Goal: Task Accomplishment & Management: Complete application form

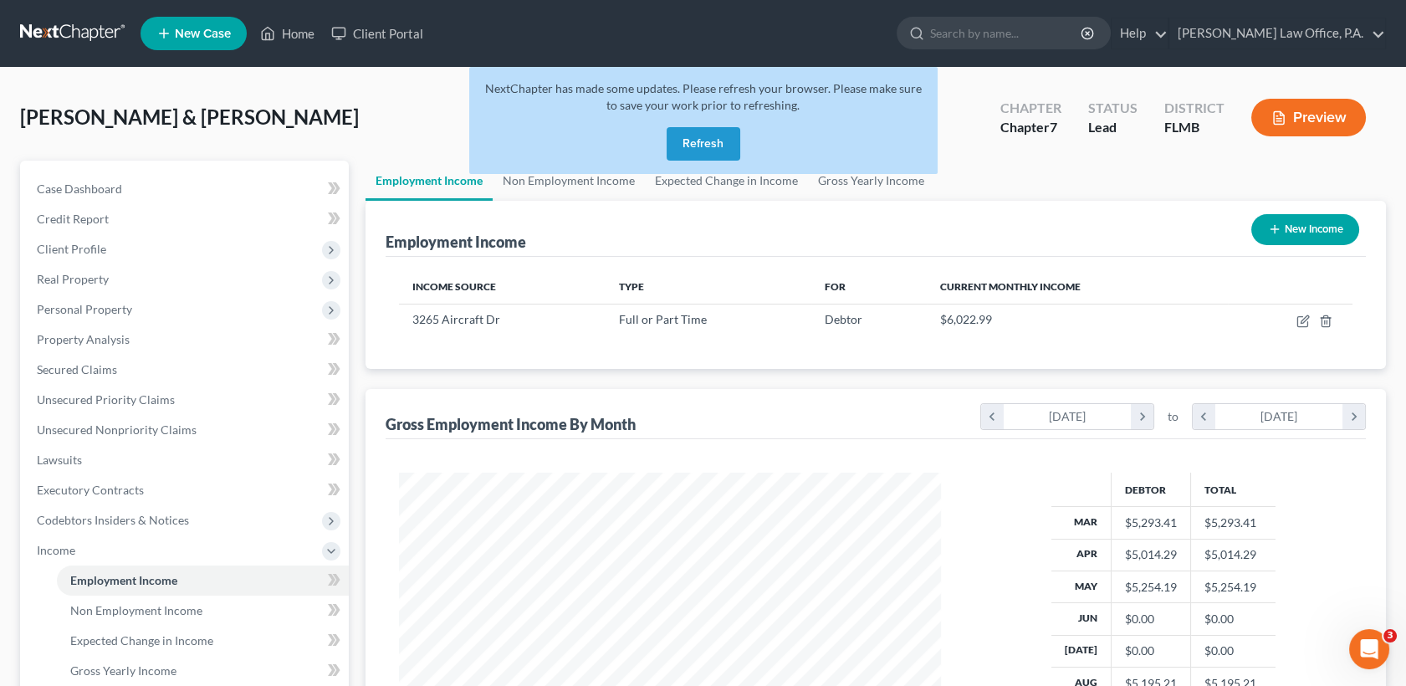
scroll to position [299, 576]
click at [694, 145] on button "Refresh" at bounding box center [704, 143] width 74 height 33
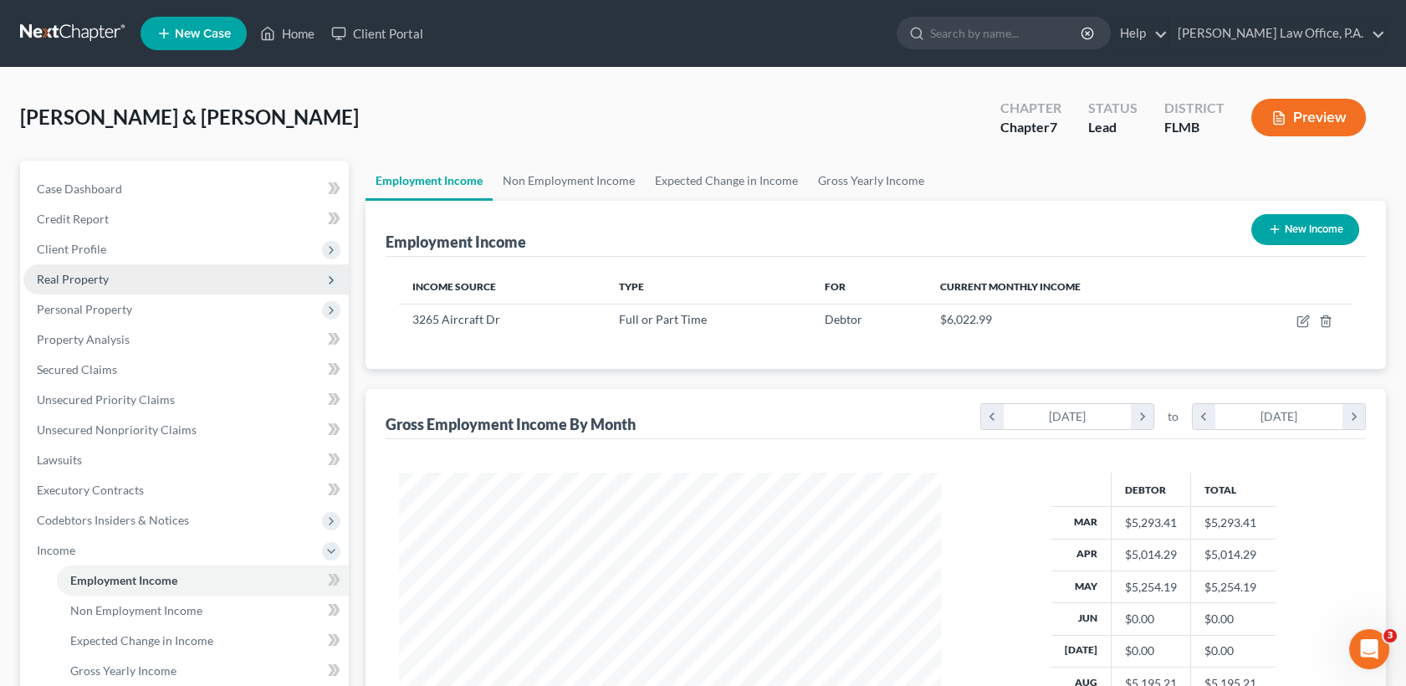
click at [202, 284] on span "Real Property" at bounding box center [185, 279] width 325 height 30
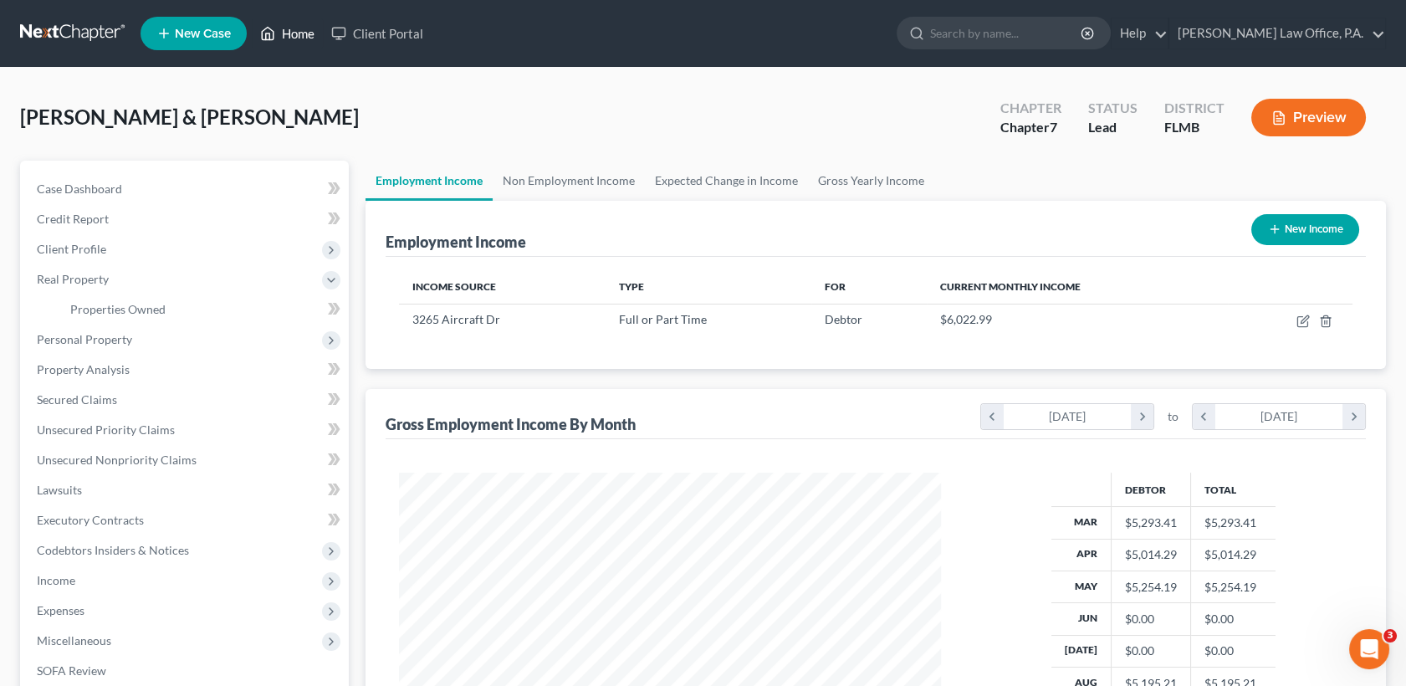
click at [295, 38] on link "Home" at bounding box center [287, 33] width 71 height 30
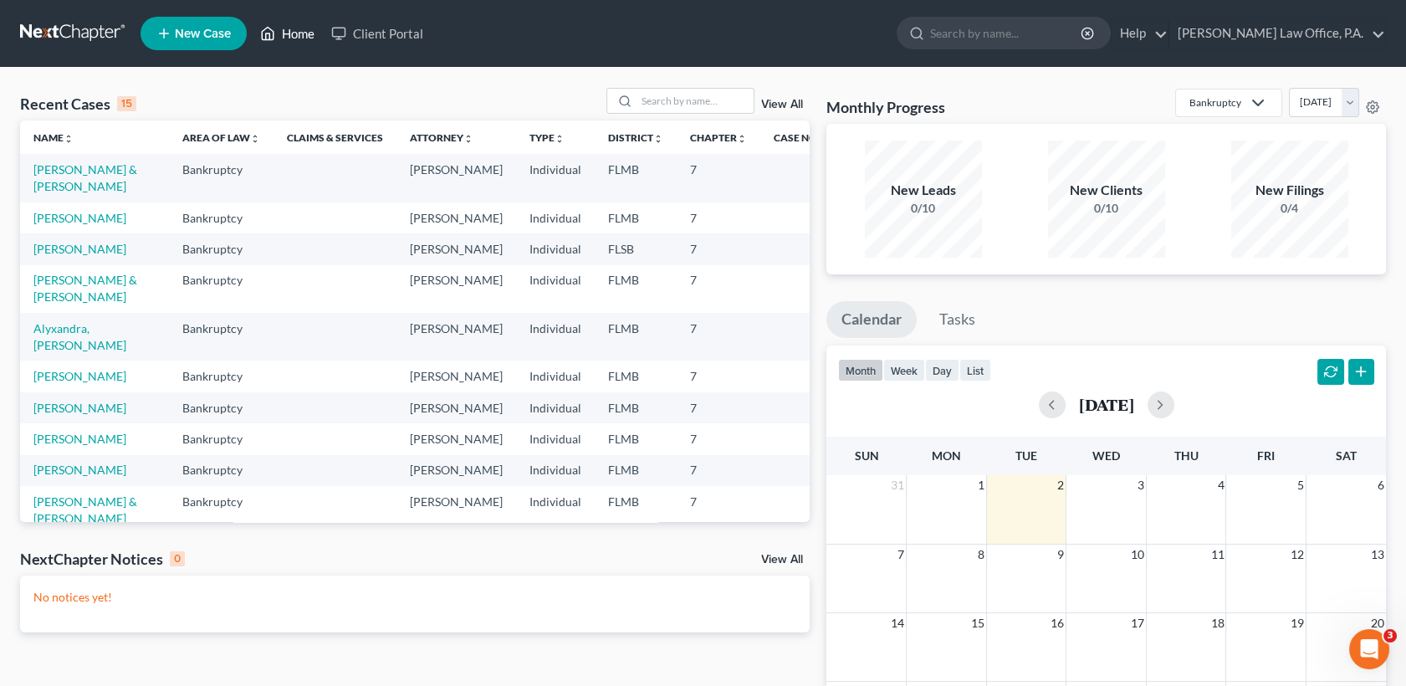
scroll to position [351, 0]
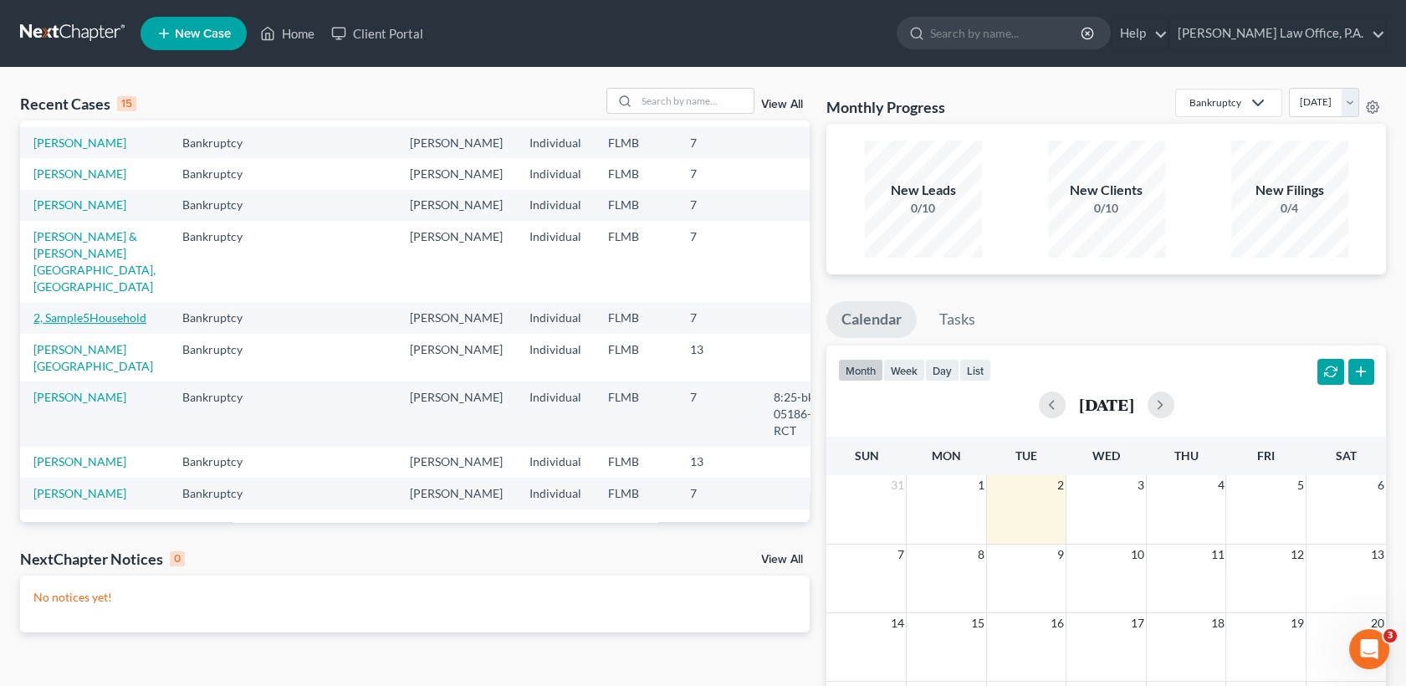
click at [68, 325] on link "2, Sample5Household" at bounding box center [89, 317] width 113 height 14
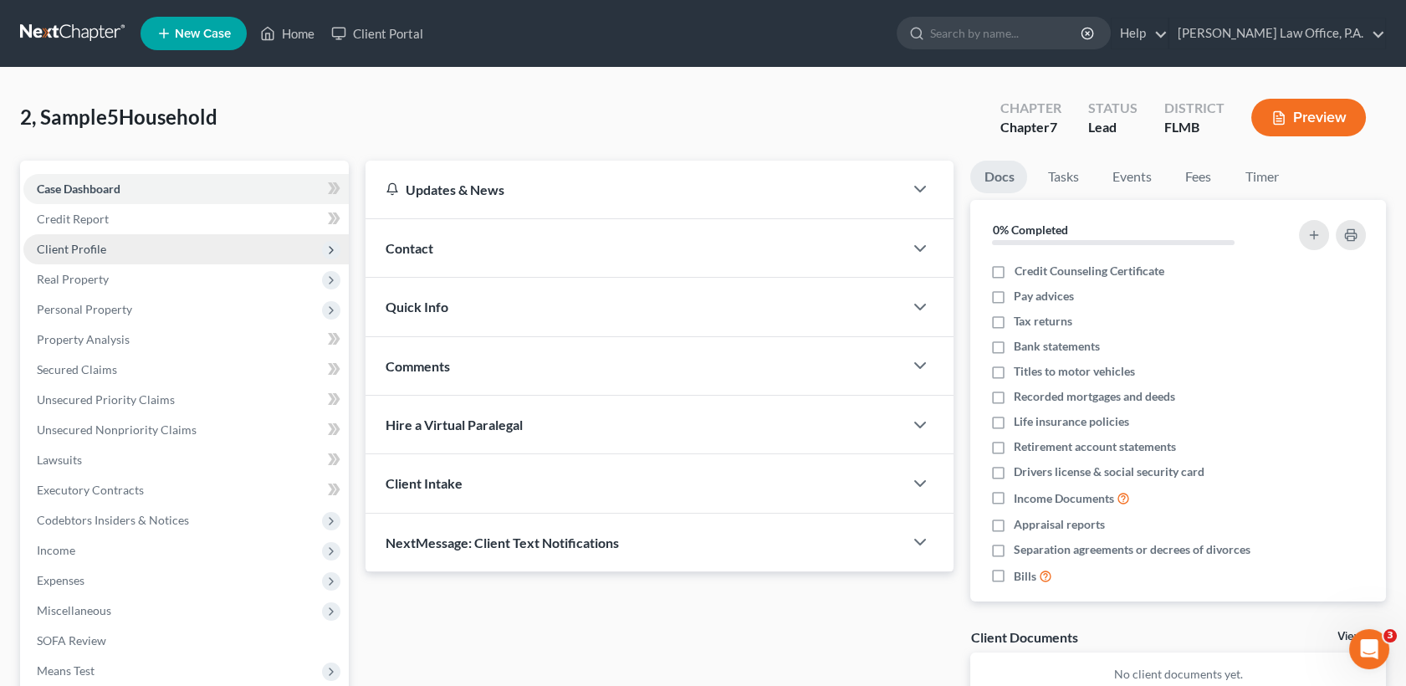
click at [91, 253] on span "Client Profile" at bounding box center [71, 249] width 69 height 14
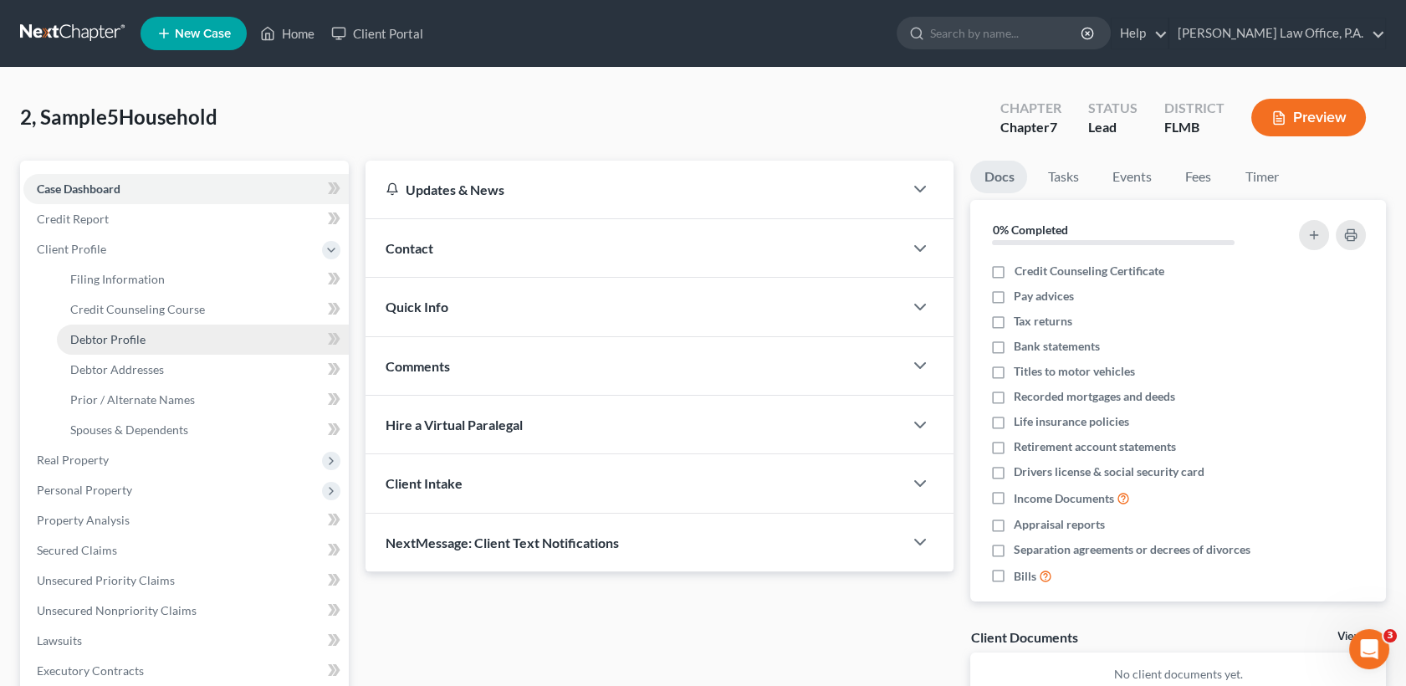
click at [141, 341] on span "Debtor Profile" at bounding box center [107, 339] width 75 height 14
select select "0"
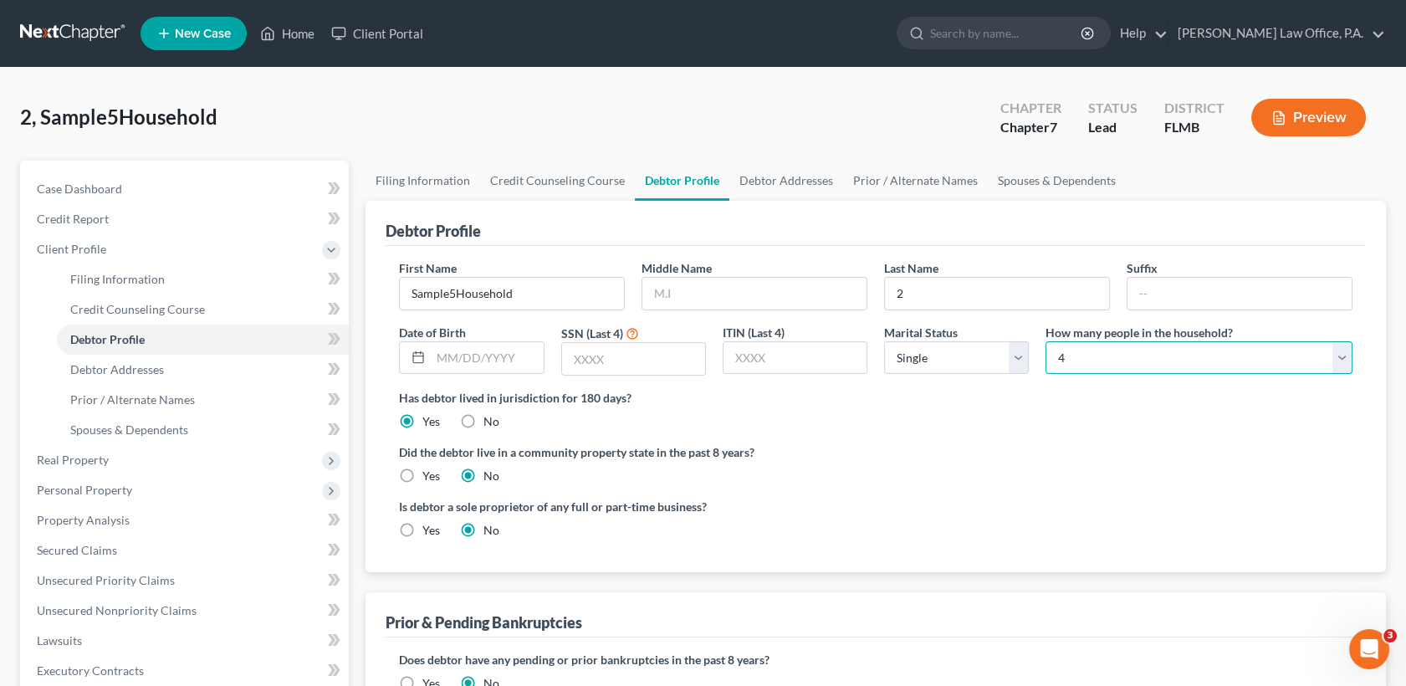
click at [1084, 354] on select "Select 1 2 3 4 5 6 7 8 9 10 11 12 13 14 15 16 17 18 19 20" at bounding box center [1199, 357] width 307 height 33
click at [1046, 341] on select "Select 1 2 3 4 5 6 7 8 9 10 11 12 13 14 15 16 17 18 19 20" at bounding box center [1199, 357] width 307 height 33
click at [1206, 351] on select "Select 1 2 3 4 5 6 7 8 9 10 11 12 13 14 15 16 17 18 19 20" at bounding box center [1199, 357] width 307 height 33
select select "3"
click at [1046, 341] on select "Select 1 2 3 4 5 6 7 8 9 10 11 12 13 14 15 16 17 18 19 20" at bounding box center [1199, 357] width 307 height 33
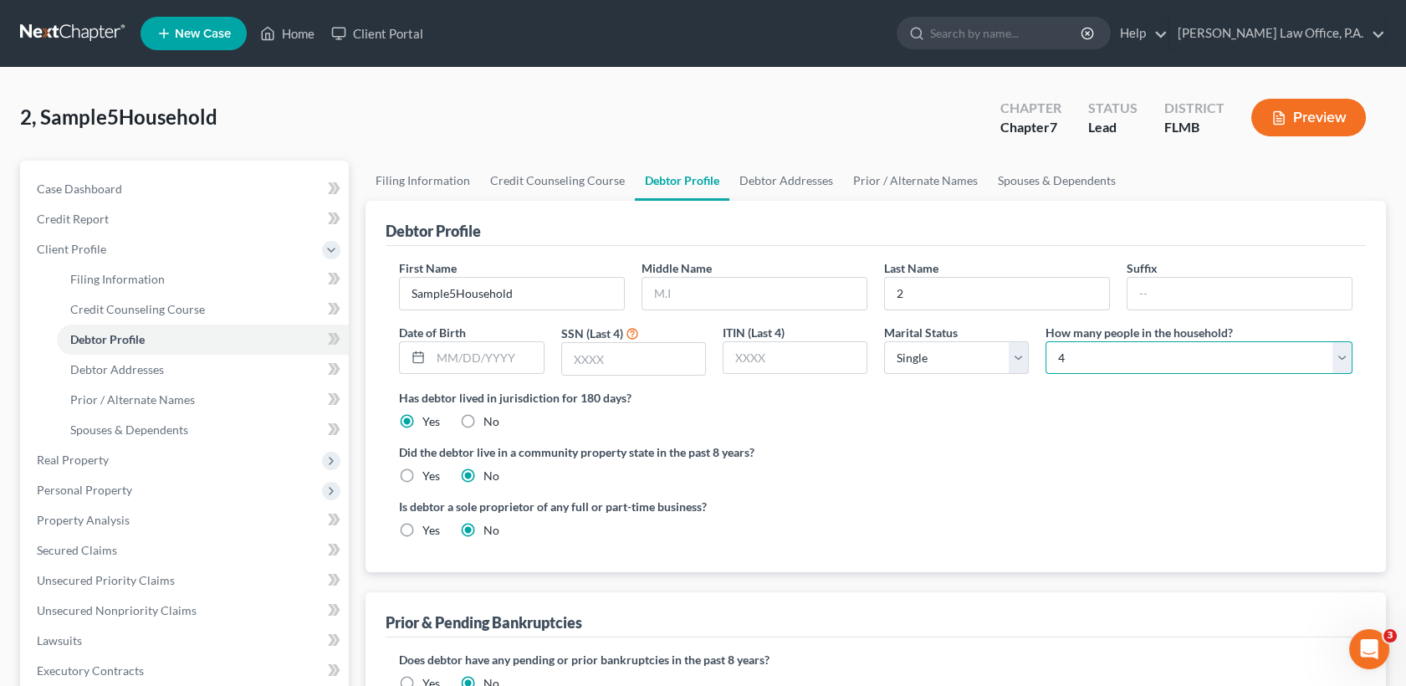
scroll to position [382, 0]
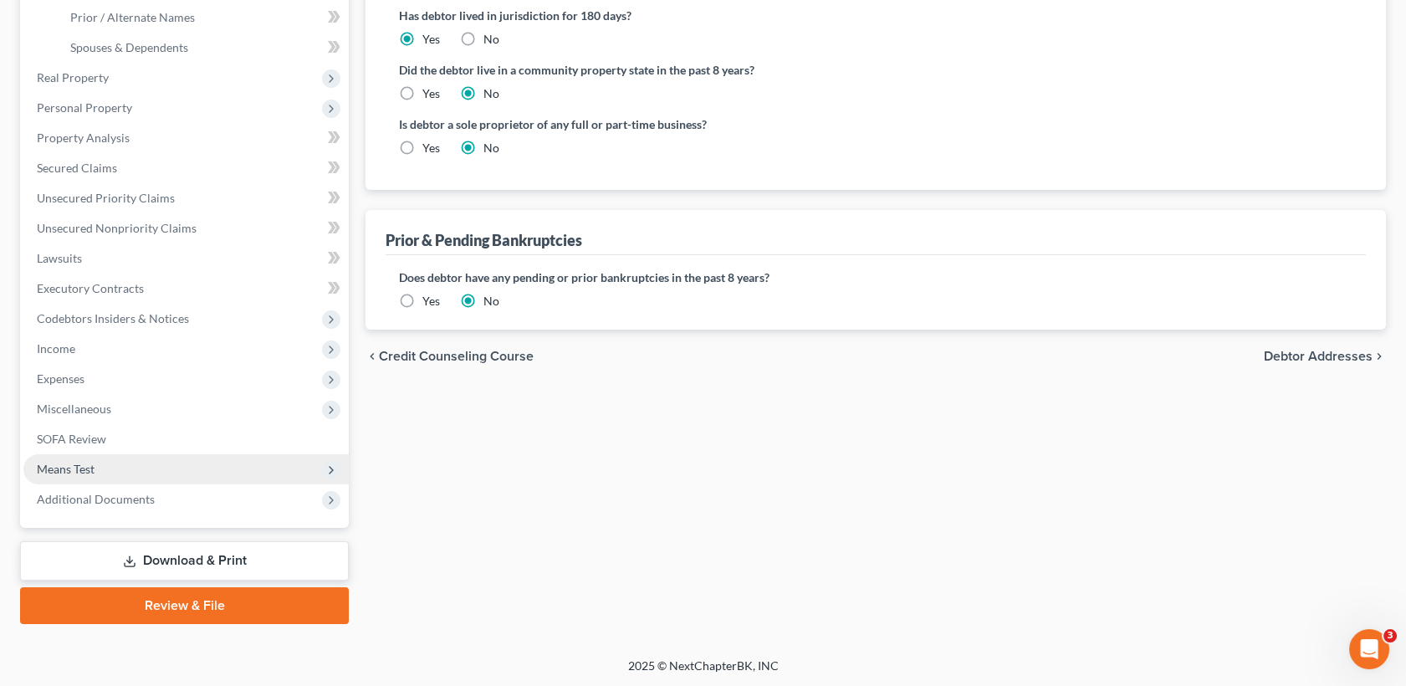
click at [89, 457] on span "Means Test" at bounding box center [185, 469] width 325 height 30
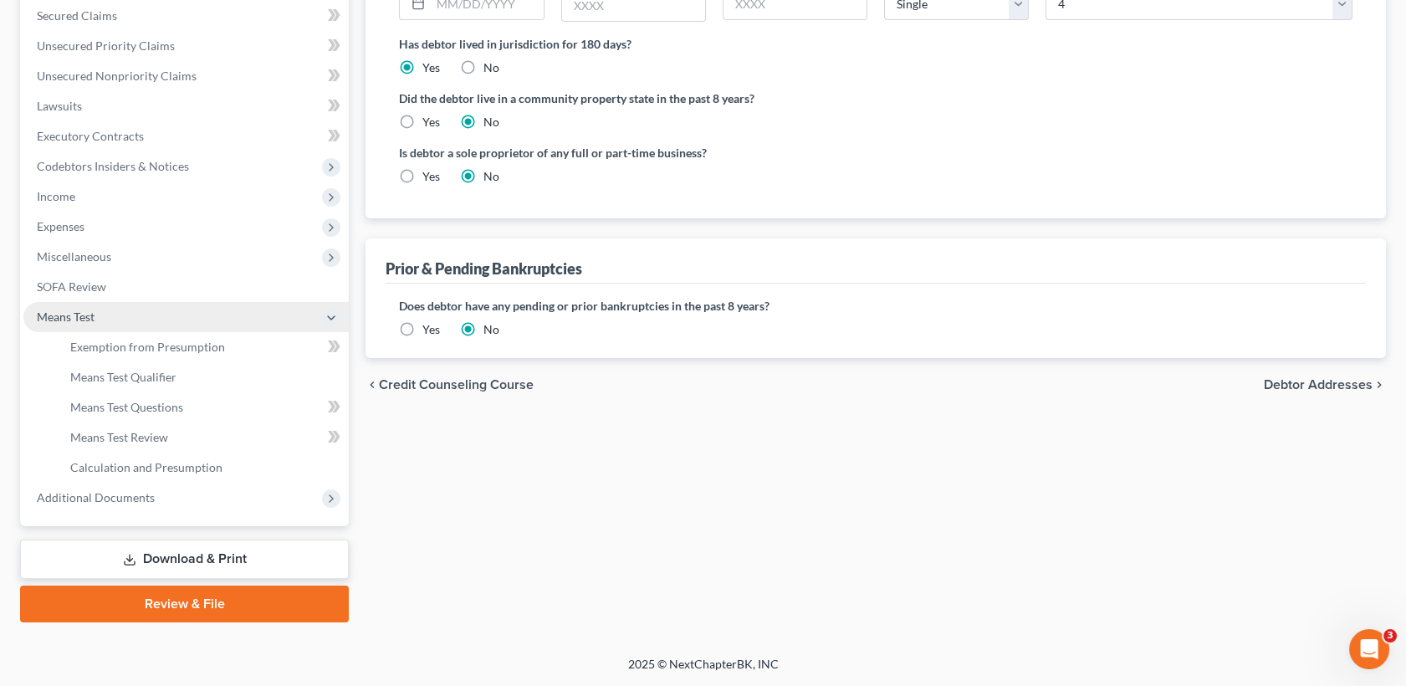
scroll to position [352, 0]
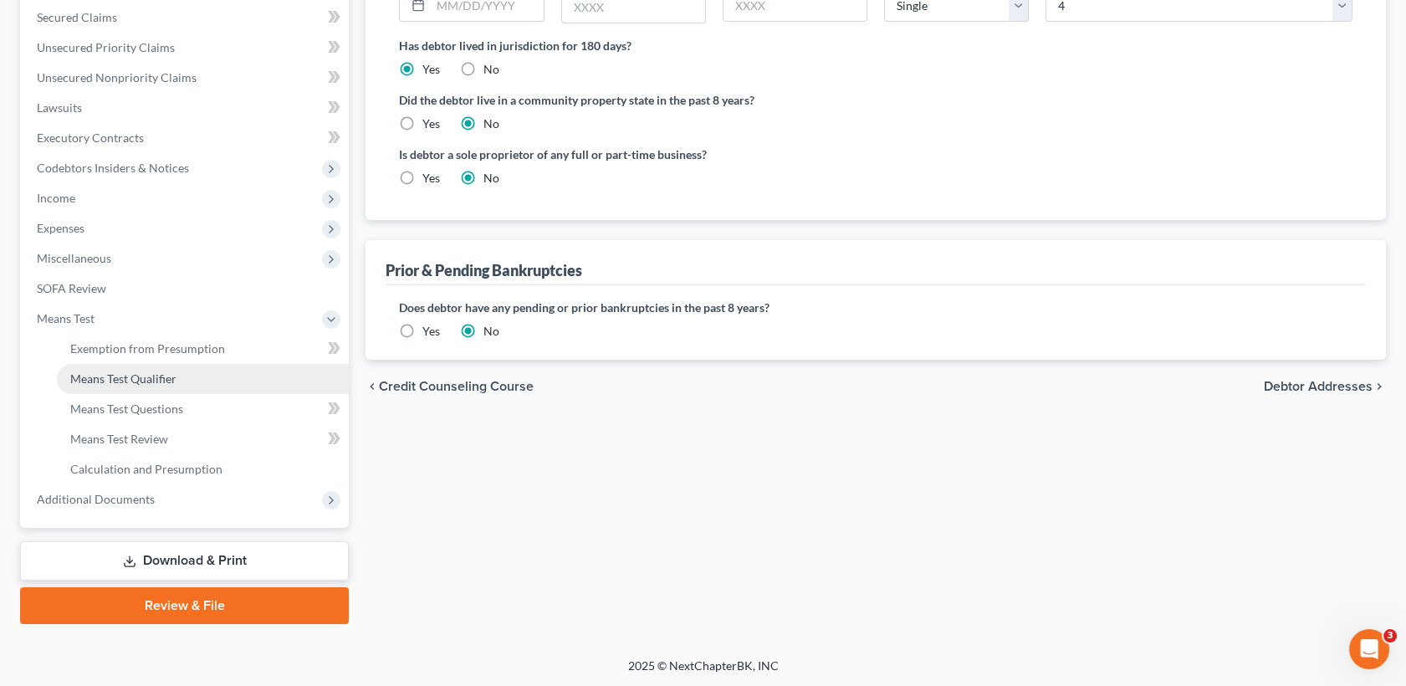
click at [138, 373] on span "Means Test Qualifier" at bounding box center [123, 378] width 106 height 14
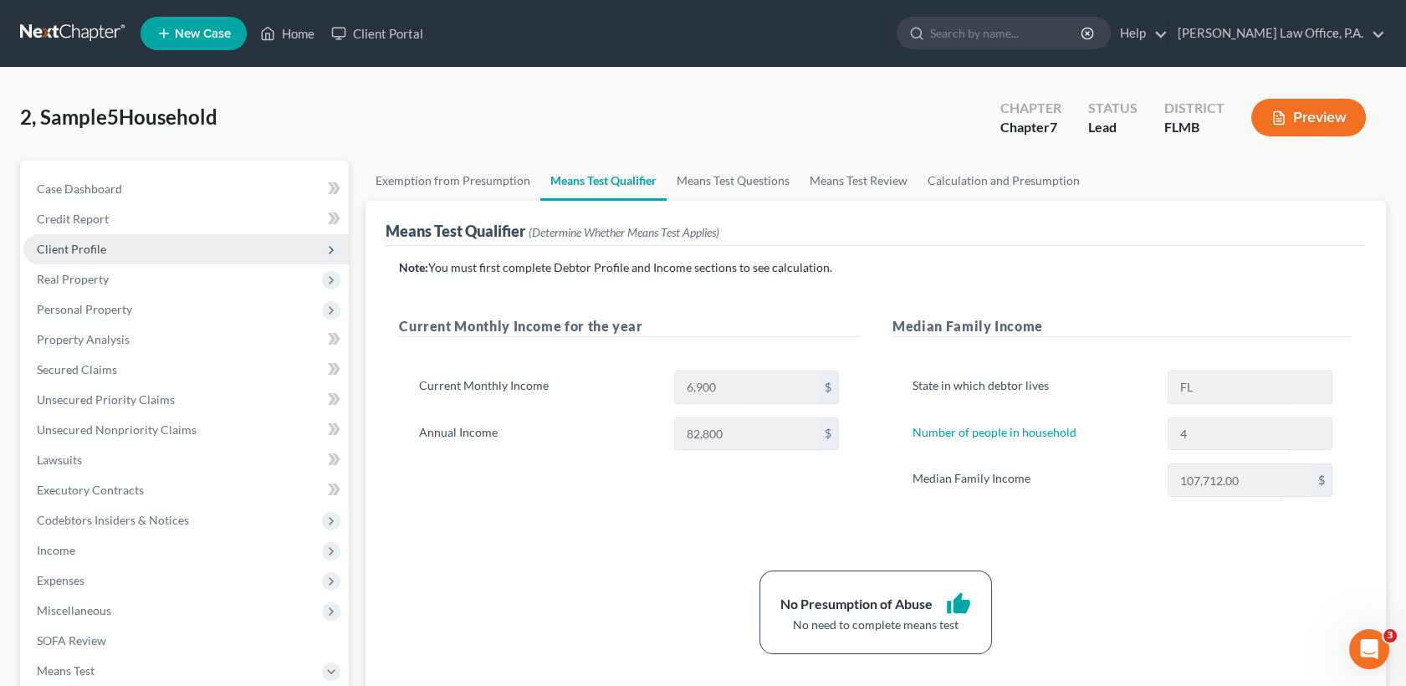
click at [177, 247] on span "Client Profile" at bounding box center [185, 249] width 325 height 30
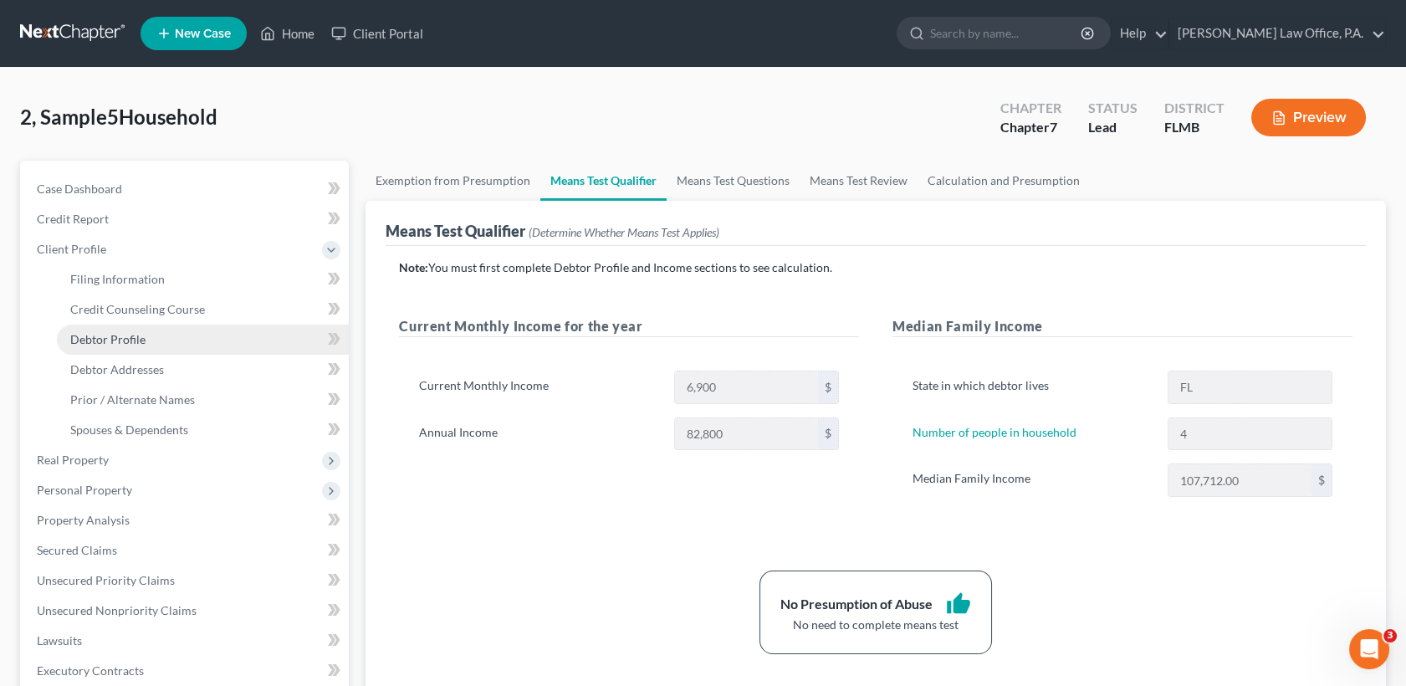
click at [187, 331] on link "Debtor Profile" at bounding box center [203, 340] width 292 height 30
select select "0"
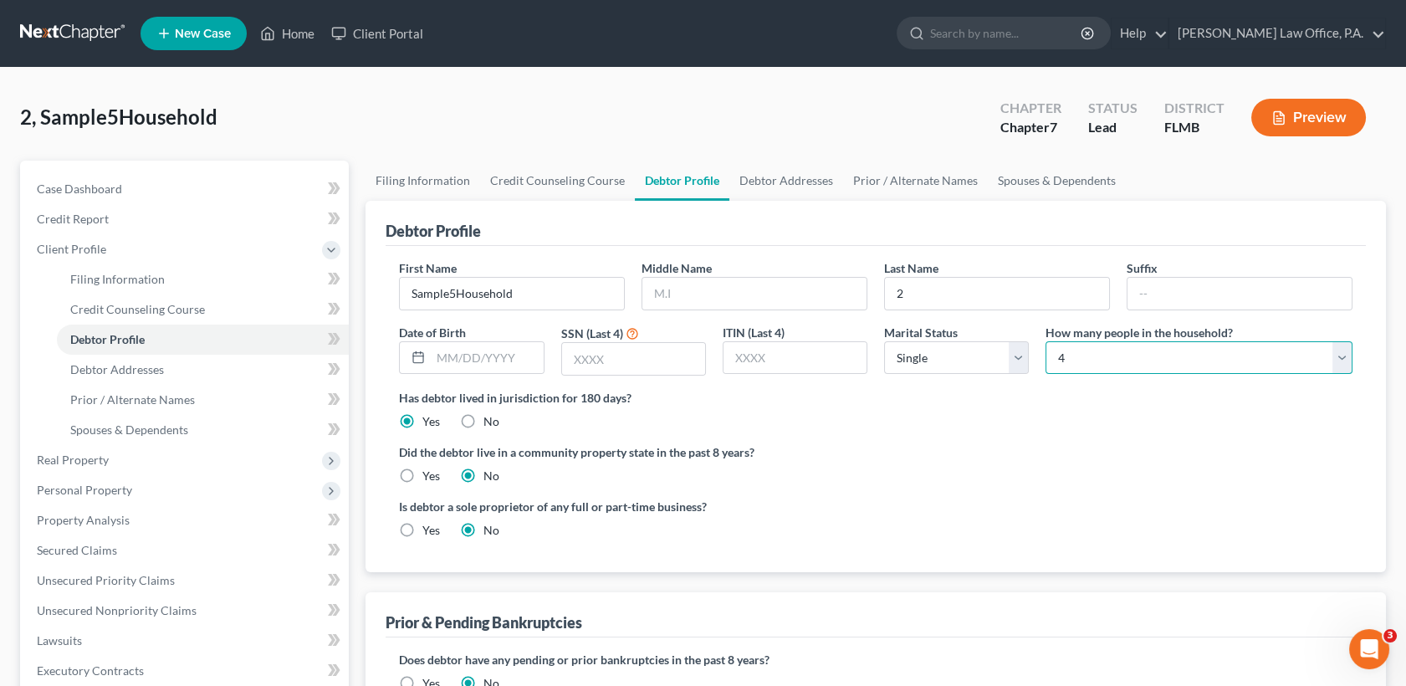
click at [1210, 357] on select "Select 1 2 3 4 5 6 7 8 9 10 11 12 13 14 15 16 17 18 19 20" at bounding box center [1199, 357] width 307 height 33
select select "2"
click at [1046, 341] on select "Select 1 2 3 4 5 6 7 8 9 10 11 12 13 14 15 16 17 18 19 20" at bounding box center [1199, 357] width 307 height 33
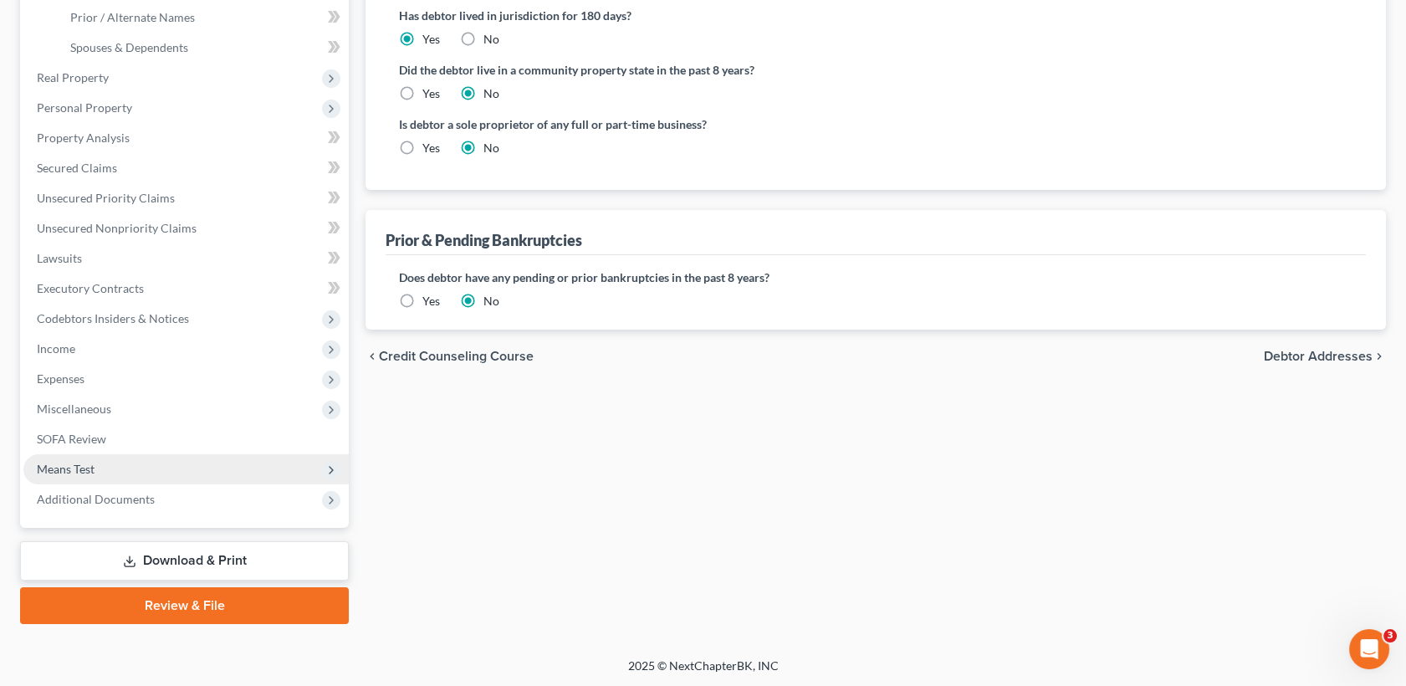
click at [105, 466] on span "Means Test" at bounding box center [185, 469] width 325 height 30
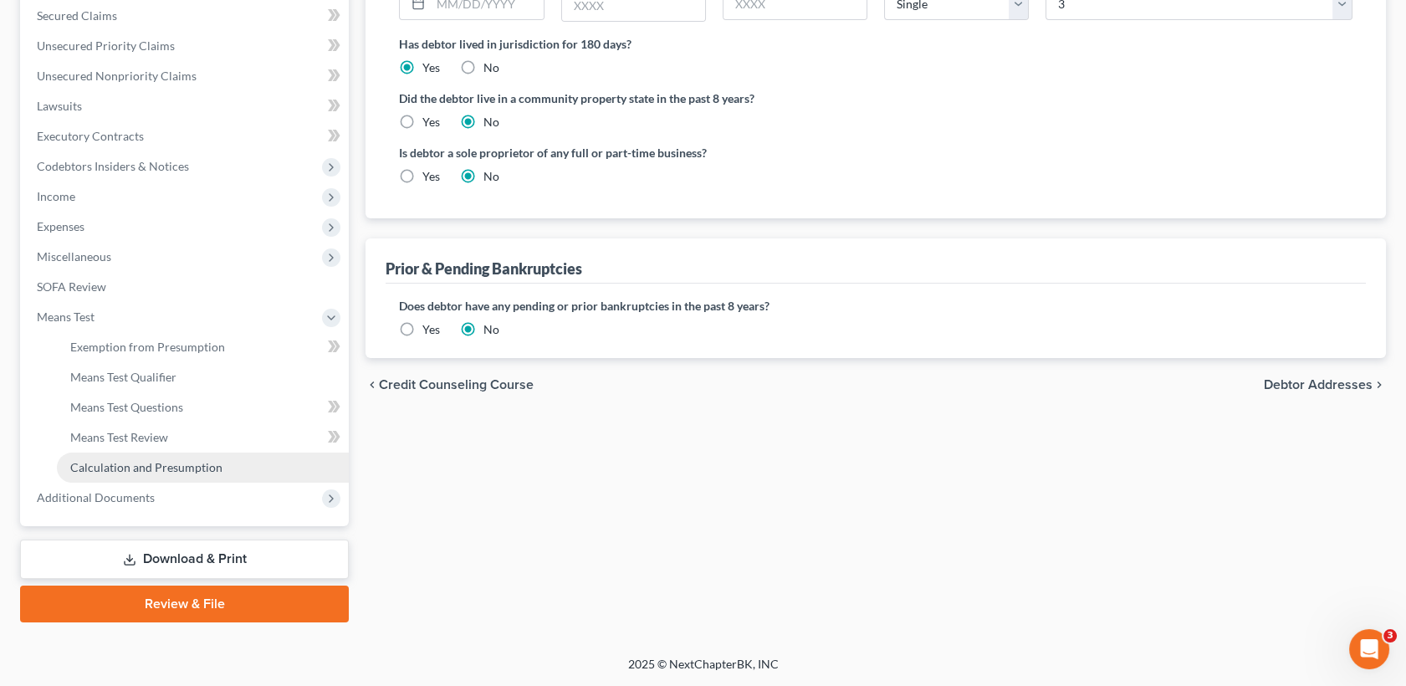
scroll to position [352, 0]
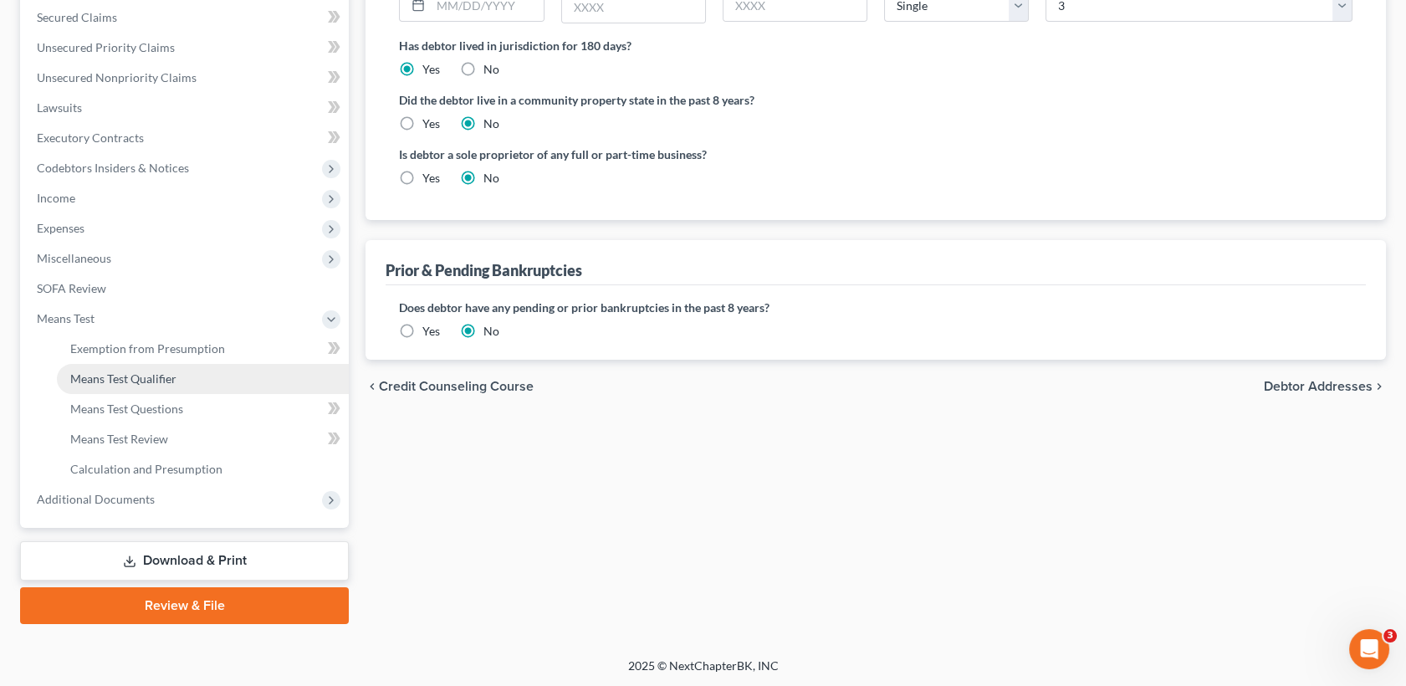
click at [161, 368] on link "Means Test Qualifier" at bounding box center [203, 379] width 292 height 30
